Goal: Communication & Community: Answer question/provide support

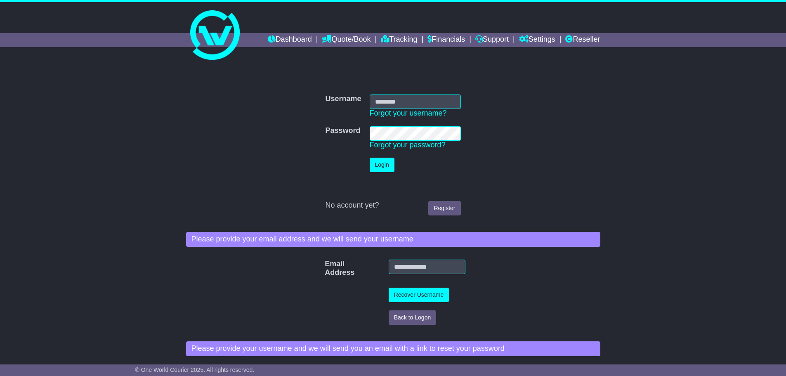
type input "**********"
click at [381, 167] on button "Login" at bounding box center [382, 165] width 25 height 14
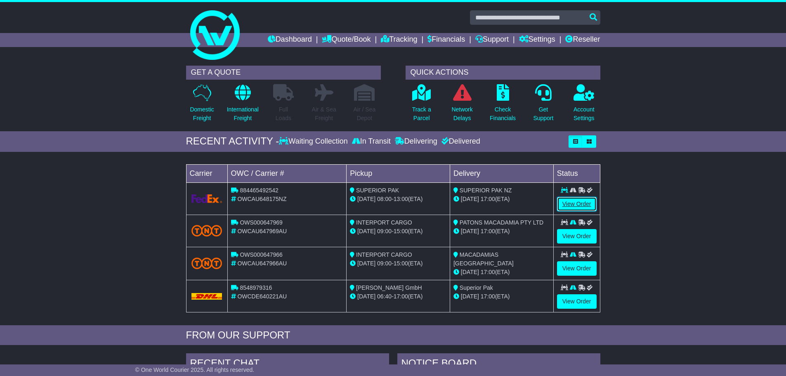
click at [580, 203] on link "View Order" at bounding box center [577, 204] width 40 height 14
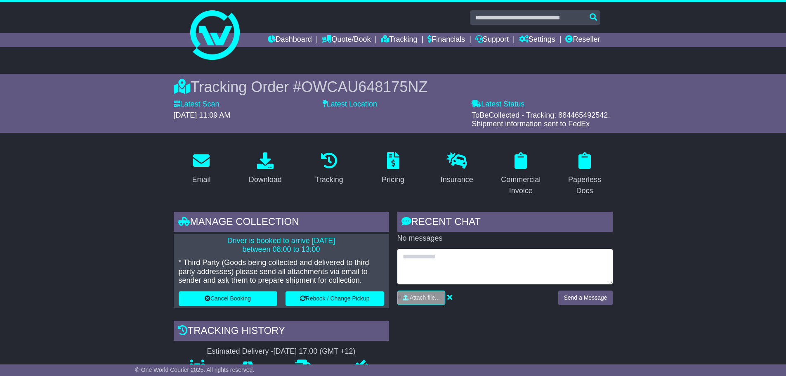
click at [437, 259] on textarea at bounding box center [504, 266] width 215 height 35
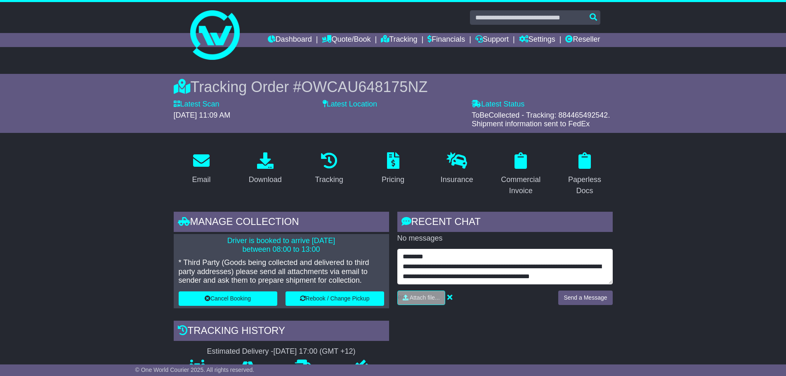
click at [607, 275] on textarea "**********" at bounding box center [504, 266] width 215 height 35
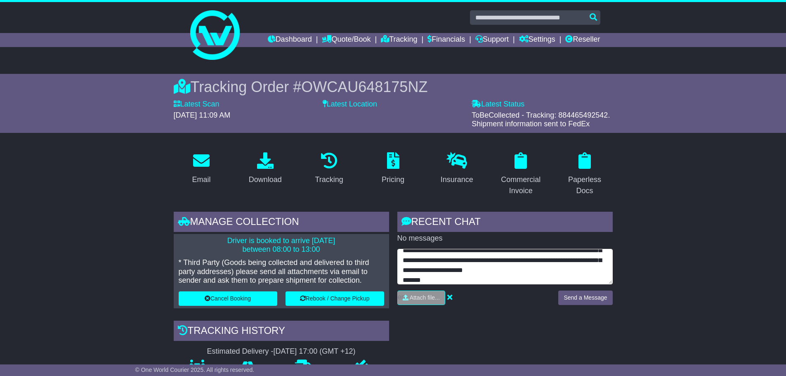
scroll to position [36, 0]
type textarea "**********"
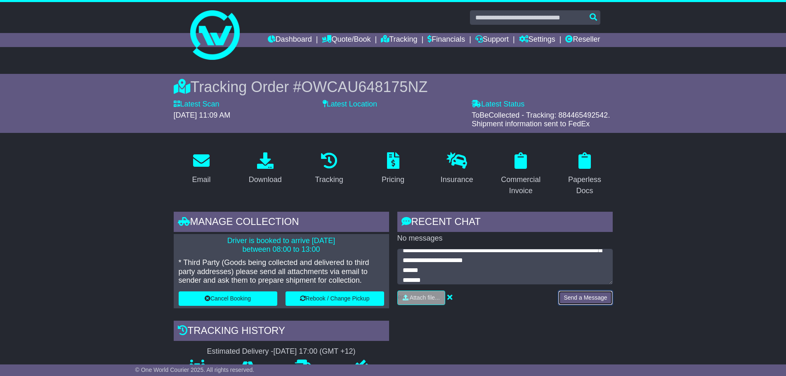
click at [586, 300] on button "Send a Message" at bounding box center [585, 298] width 54 height 14
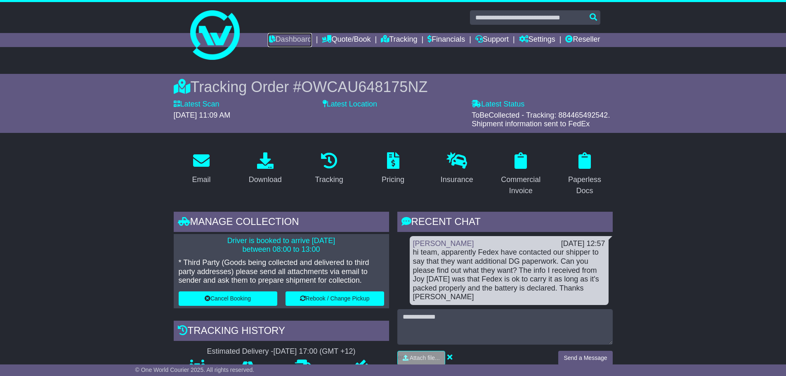
drag, startPoint x: 278, startPoint y: 40, endPoint x: 189, endPoint y: 58, distance: 90.5
click at [278, 40] on link "Dashboard" at bounding box center [290, 40] width 44 height 14
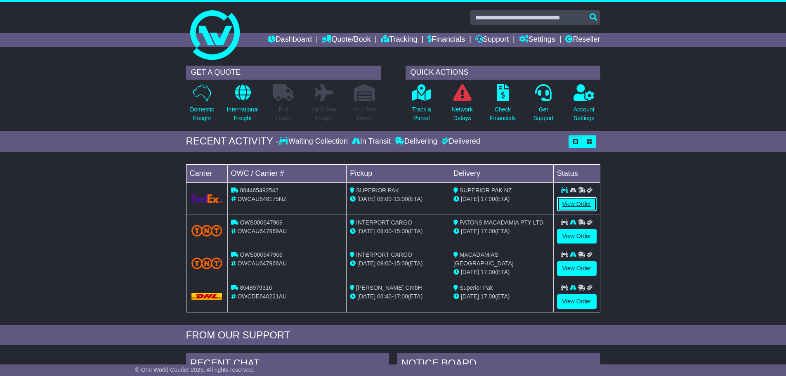
drag, startPoint x: 581, startPoint y: 199, endPoint x: 570, endPoint y: 201, distance: 10.9
click at [581, 199] on link "View Order" at bounding box center [577, 204] width 40 height 14
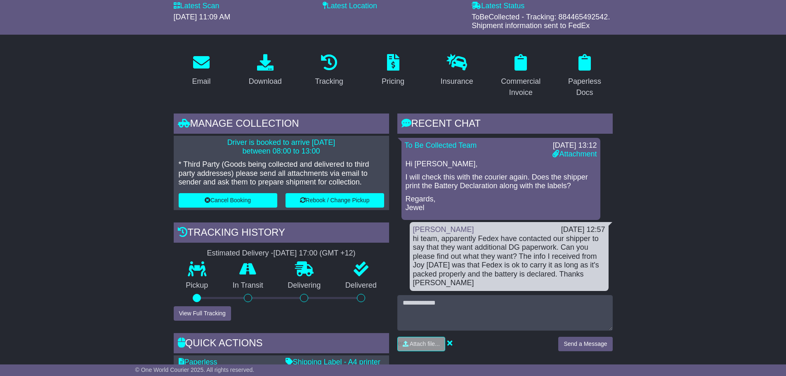
scroll to position [124, 0]
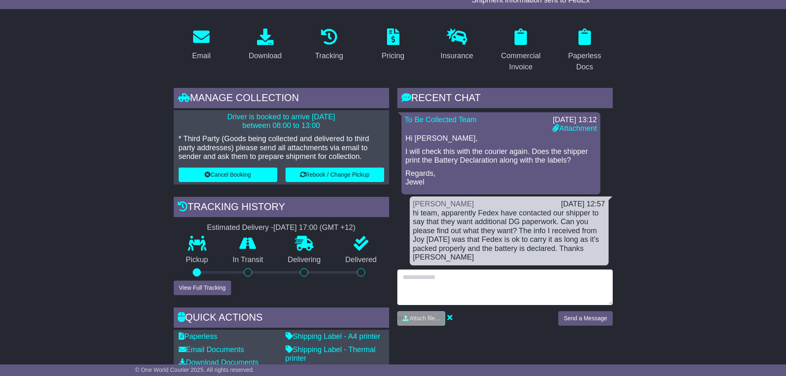
click at [446, 282] on textarea at bounding box center [504, 286] width 215 height 35
type textarea "*"
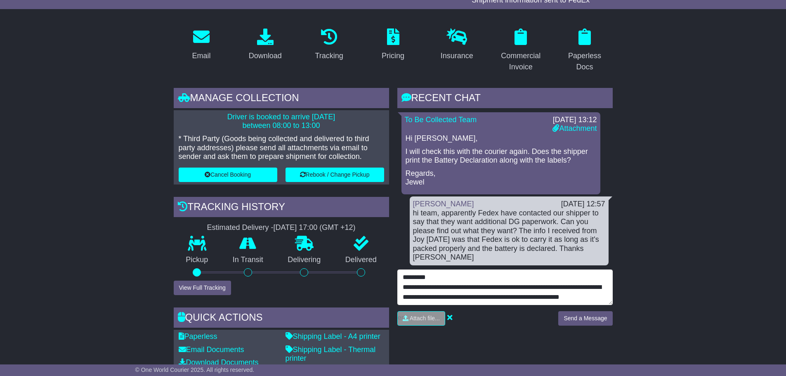
scroll to position [6, 0]
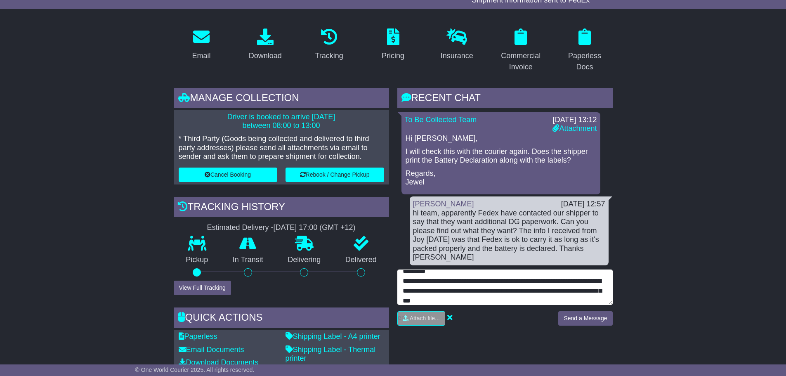
type textarea "**********"
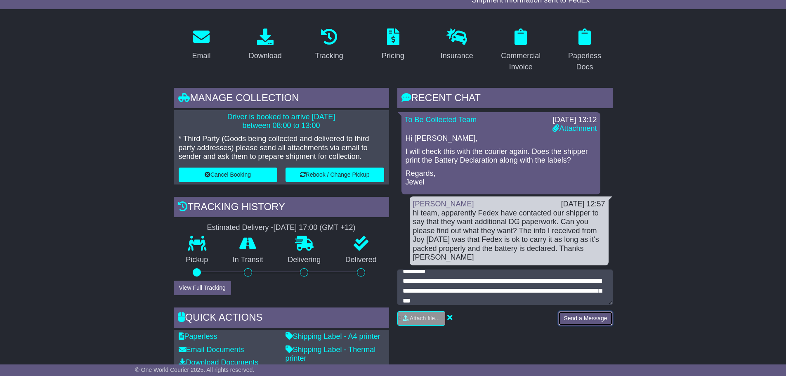
drag, startPoint x: 586, startPoint y: 318, endPoint x: 555, endPoint y: 309, distance: 31.9
click at [585, 317] on button "Send a Message" at bounding box center [585, 318] width 54 height 14
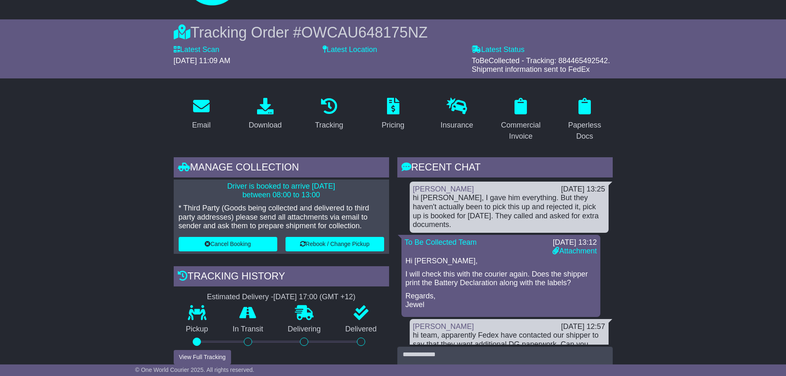
scroll to position [0, 0]
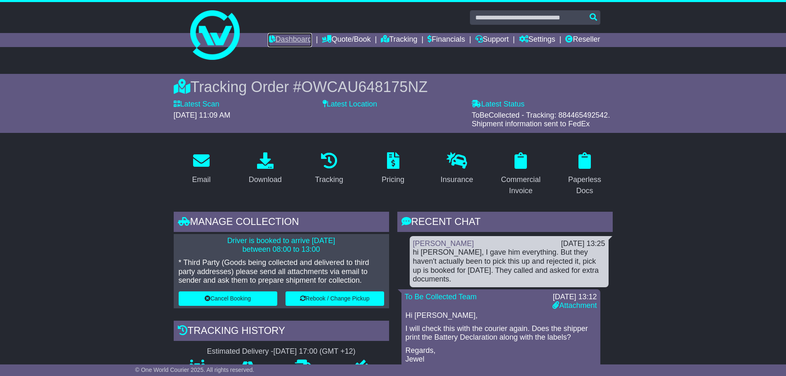
click at [269, 40] on link "Dashboard" at bounding box center [290, 40] width 44 height 14
